Goal: Navigation & Orientation: Find specific page/section

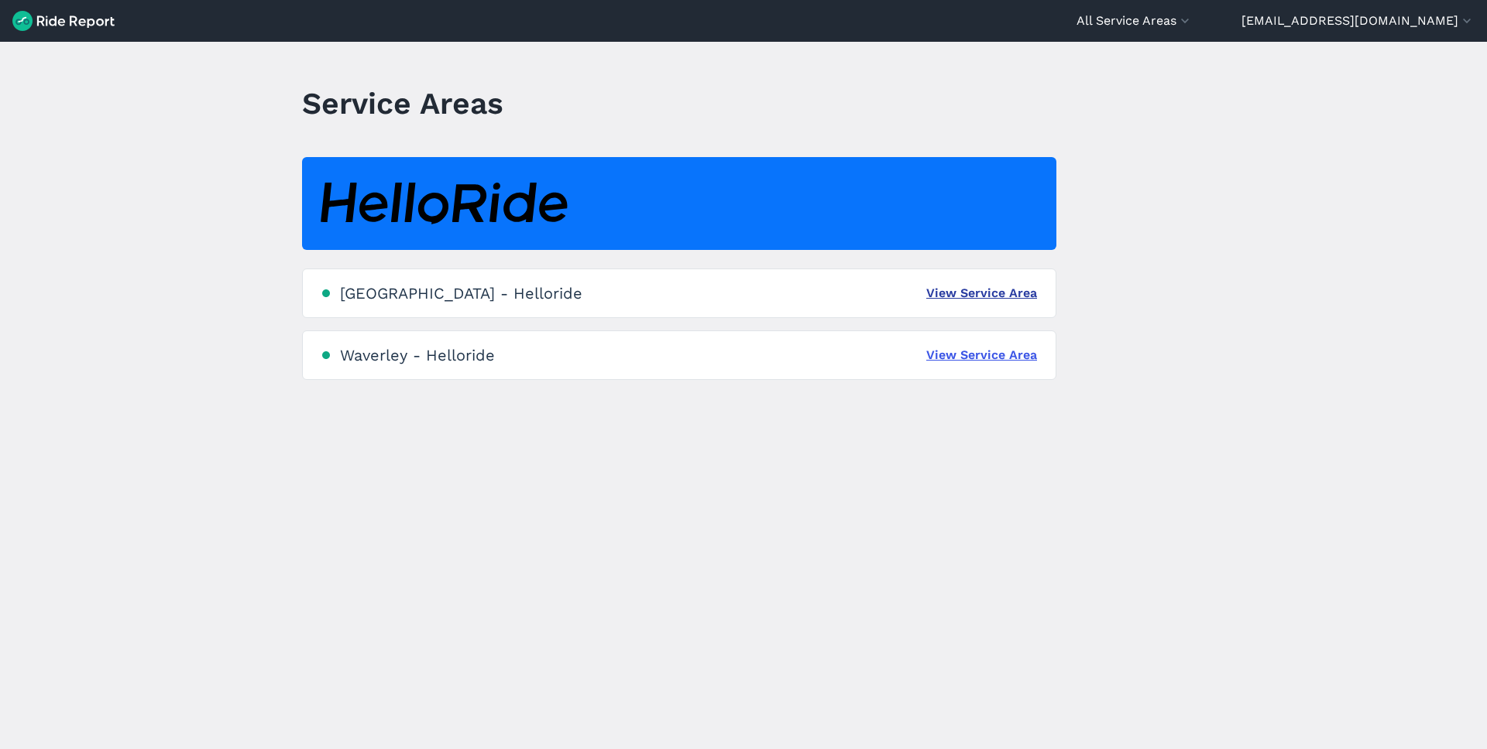
click at [981, 294] on link "View Service Area" at bounding box center [981, 293] width 111 height 19
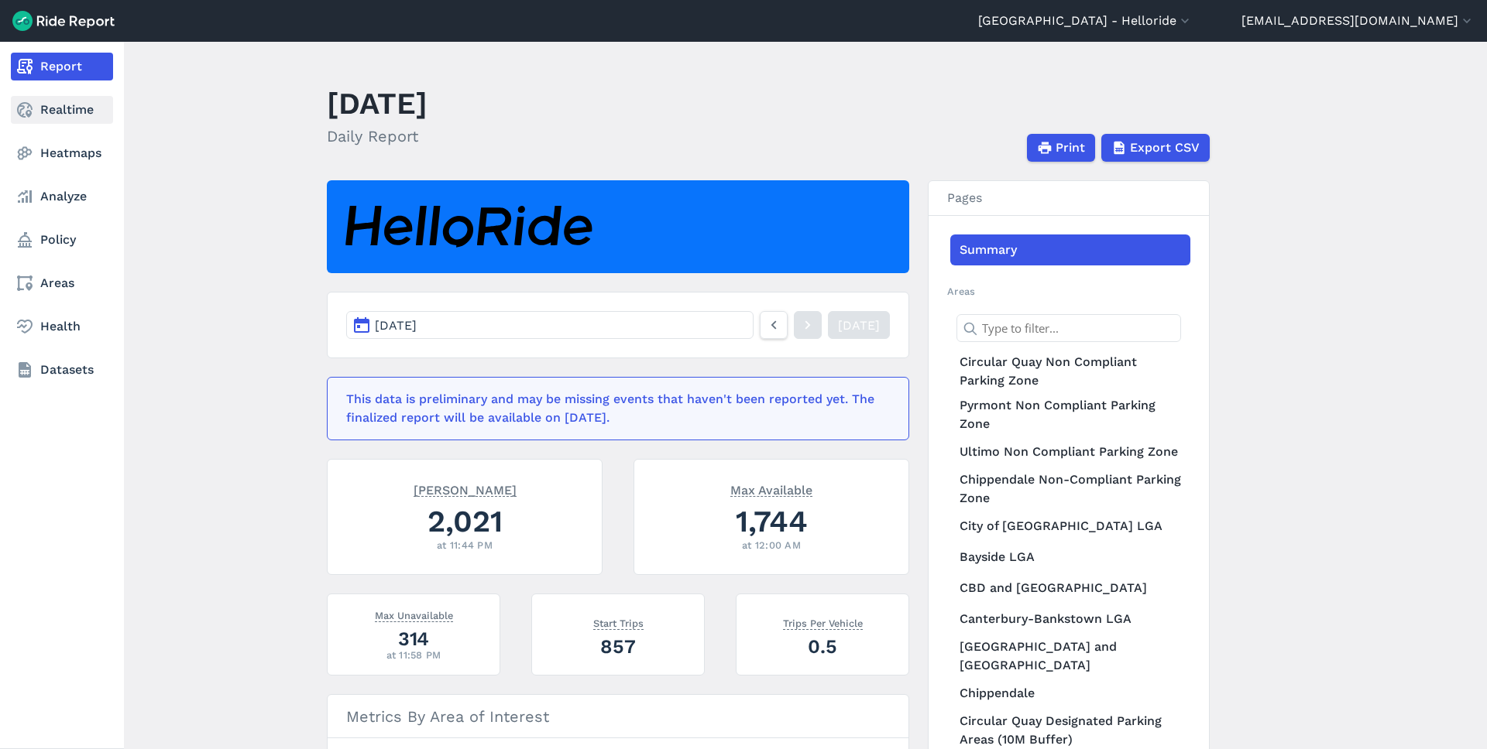
click at [50, 111] on link "Realtime" at bounding box center [62, 110] width 102 height 28
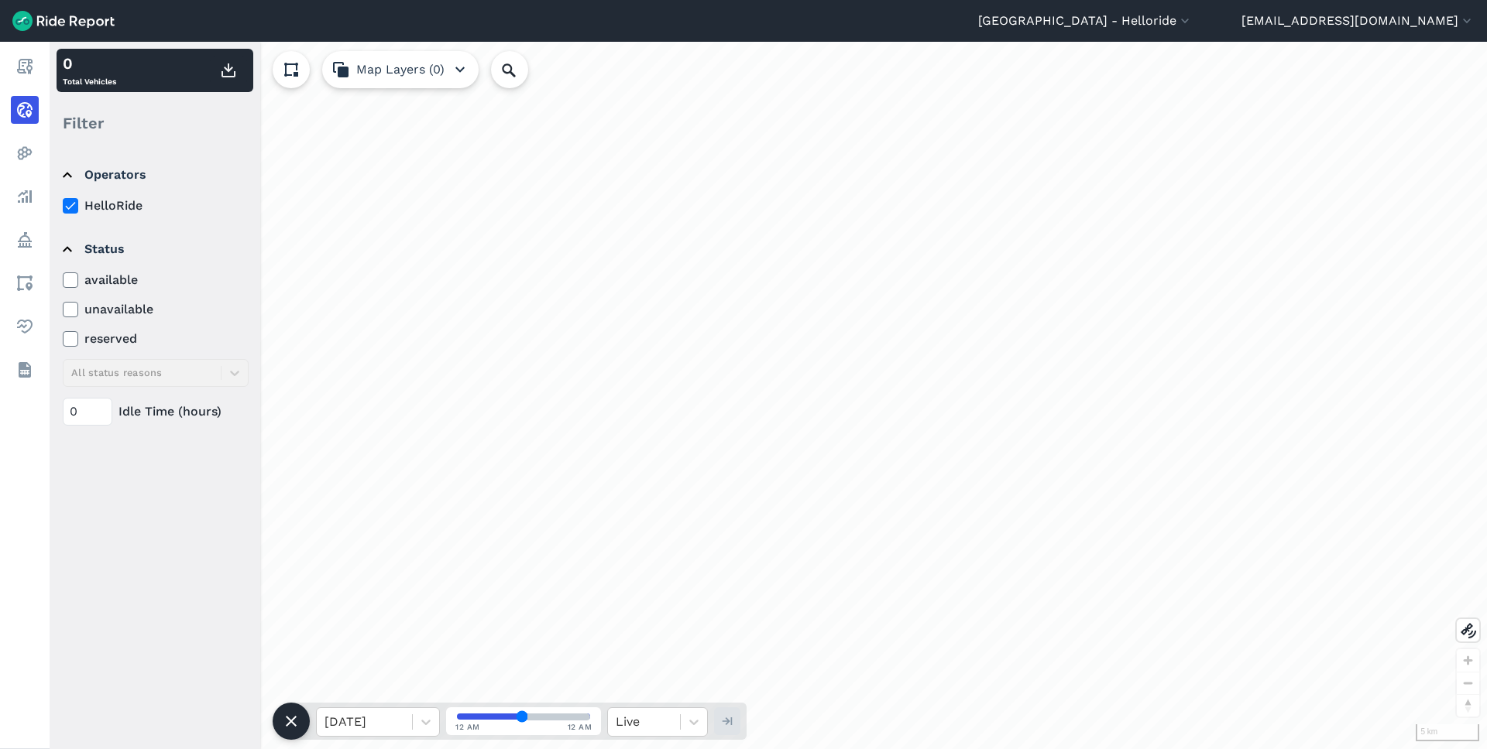
click at [98, 17] on img at bounding box center [63, 21] width 102 height 20
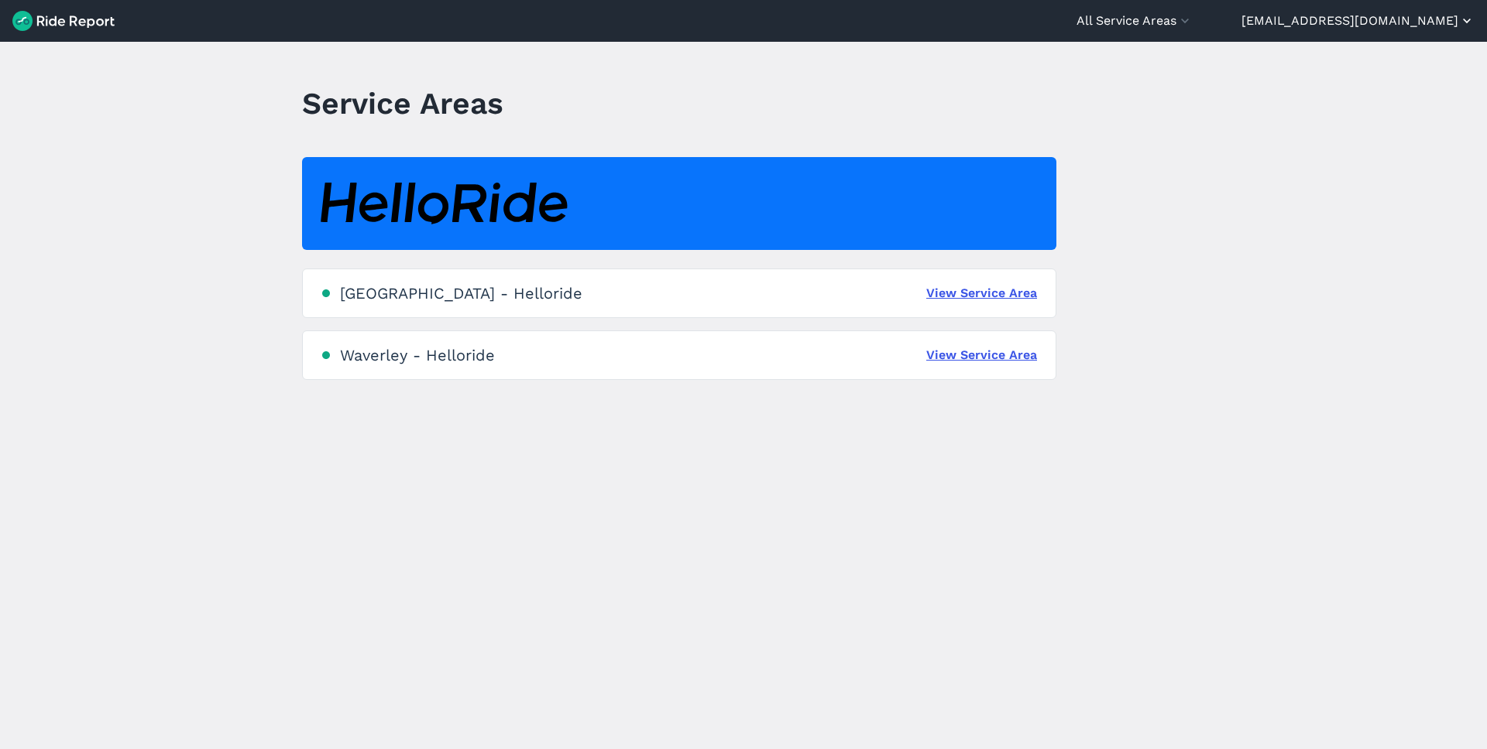
click at [1377, 18] on button "[EMAIL_ADDRESS][DOMAIN_NAME]" at bounding box center [1357, 21] width 233 height 19
click at [1367, 104] on button "Sign Out" at bounding box center [1381, 107] width 167 height 25
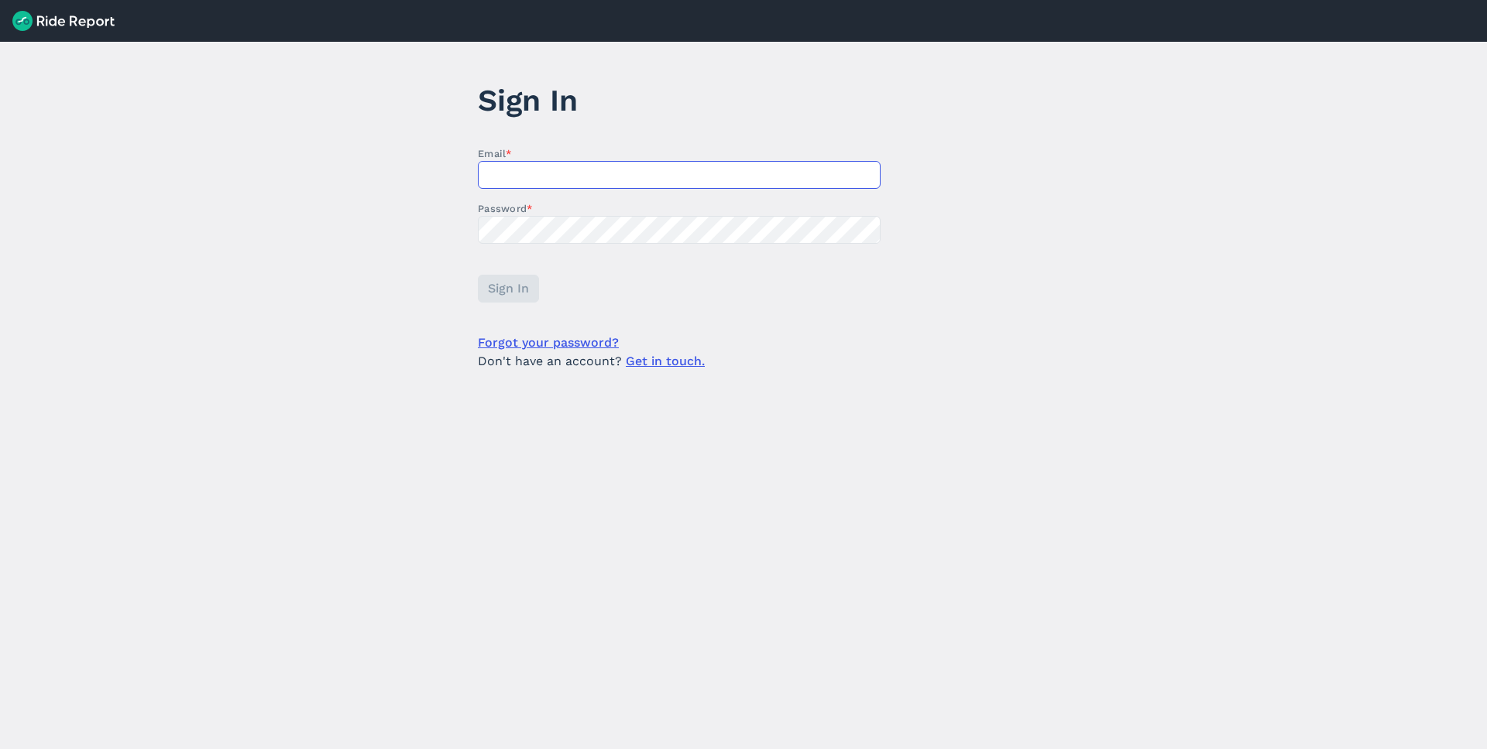
type input "[EMAIL_ADDRESS][DOMAIN_NAME]"
click at [92, 20] on img at bounding box center [63, 21] width 102 height 20
